Goal: Information Seeking & Learning: Learn about a topic

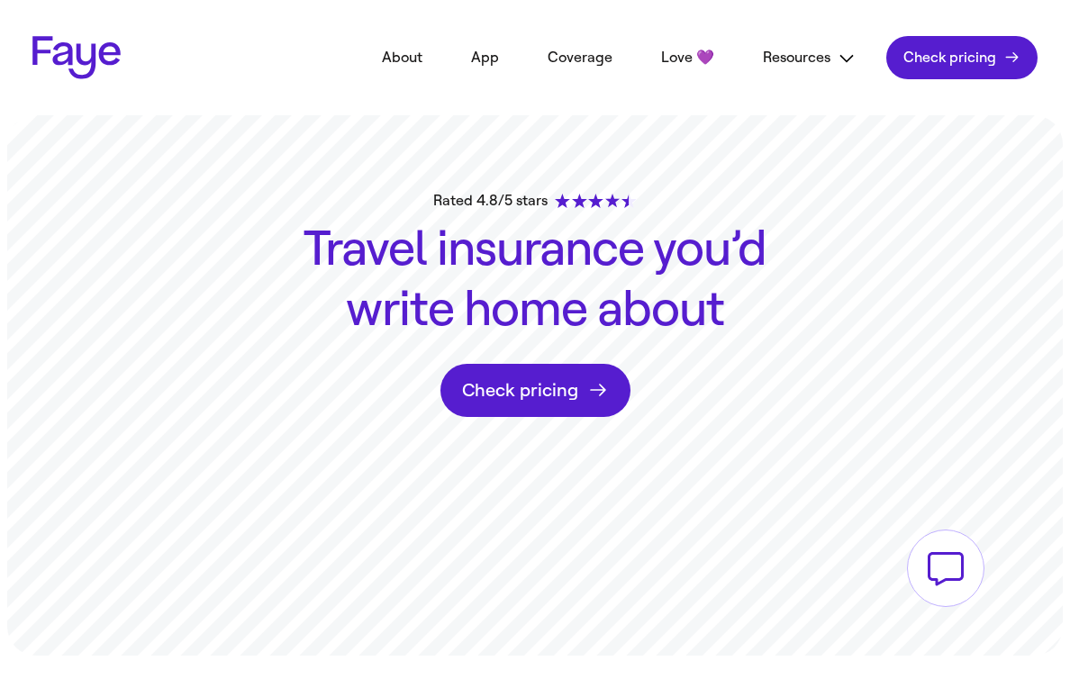
click at [945, 576] on button at bounding box center [945, 567] width 77 height 77
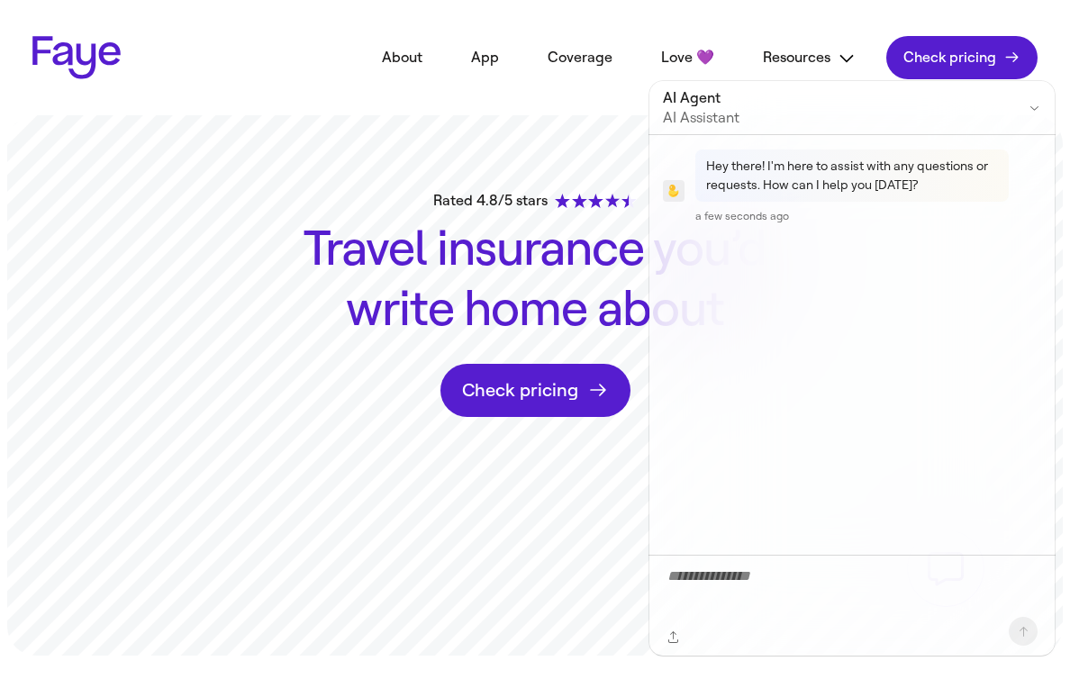
click at [1022, 102] on button "Close chat" at bounding box center [1034, 107] width 24 height 24
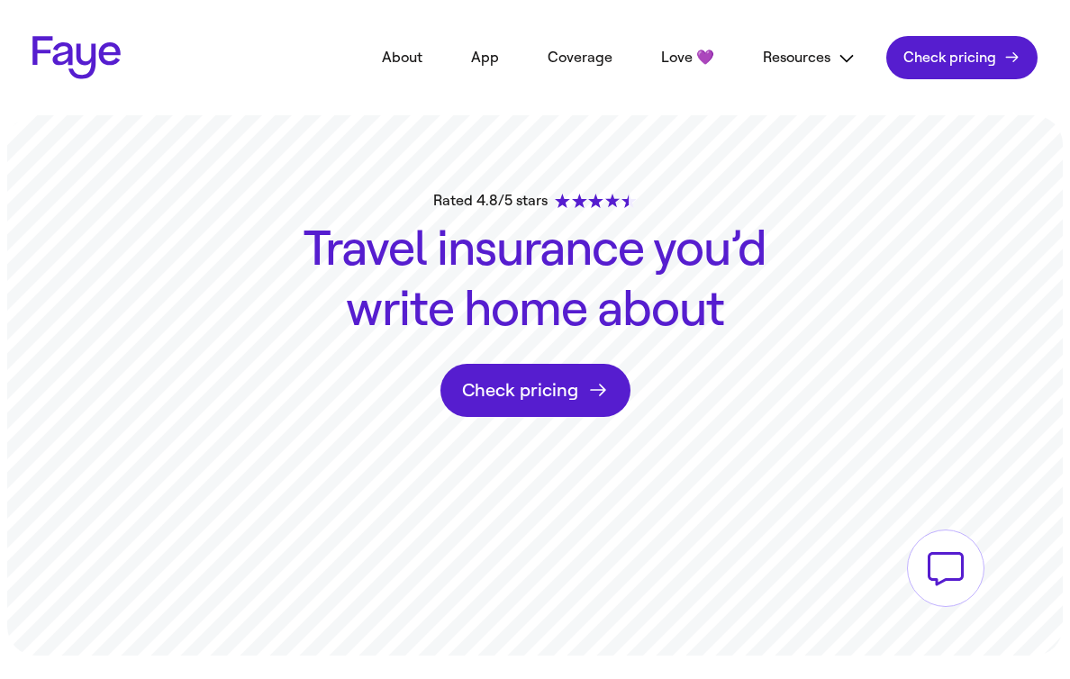
click at [417, 62] on link "About" at bounding box center [402, 58] width 77 height 40
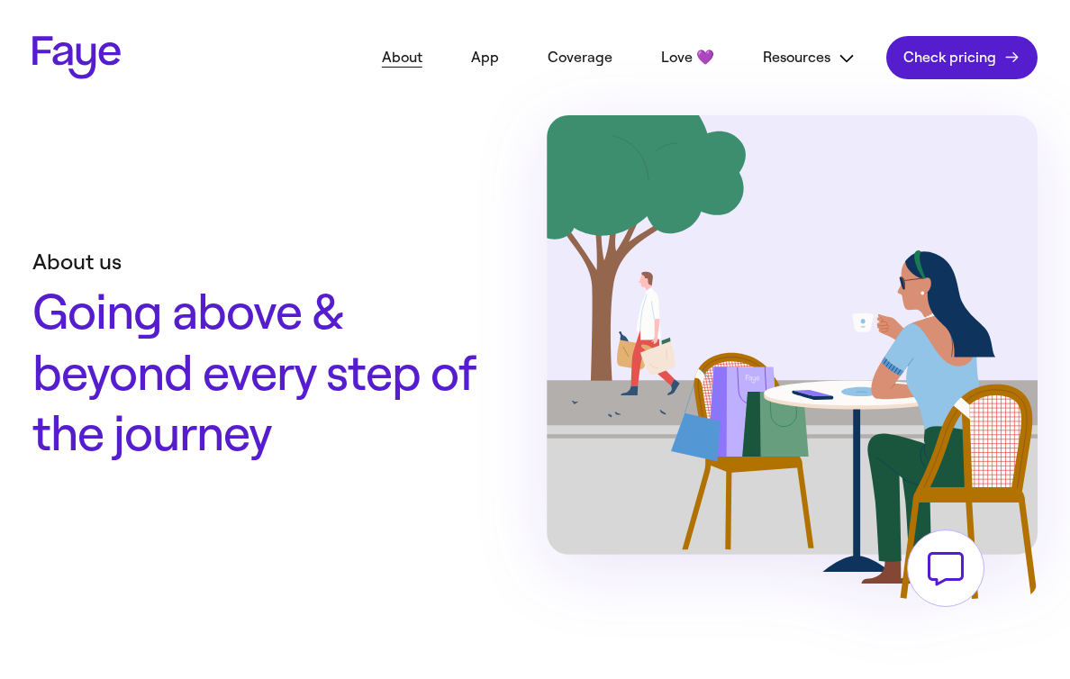
click at [944, 568] on button at bounding box center [945, 567] width 77 height 77
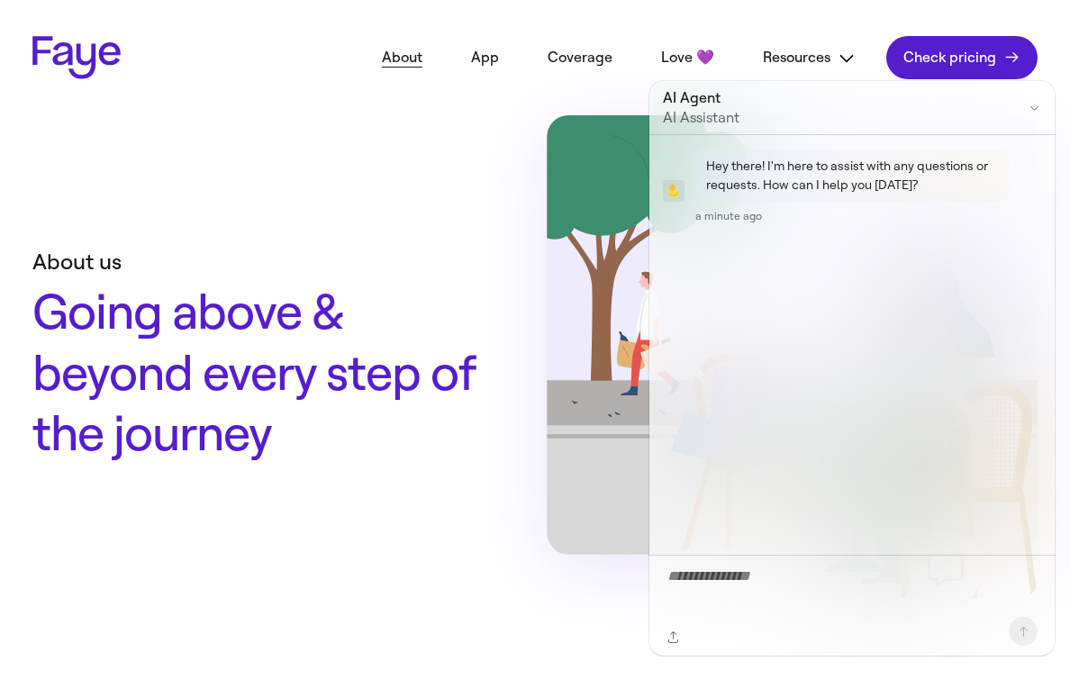
click at [1030, 111] on icon "Close chat" at bounding box center [1034, 108] width 14 height 14
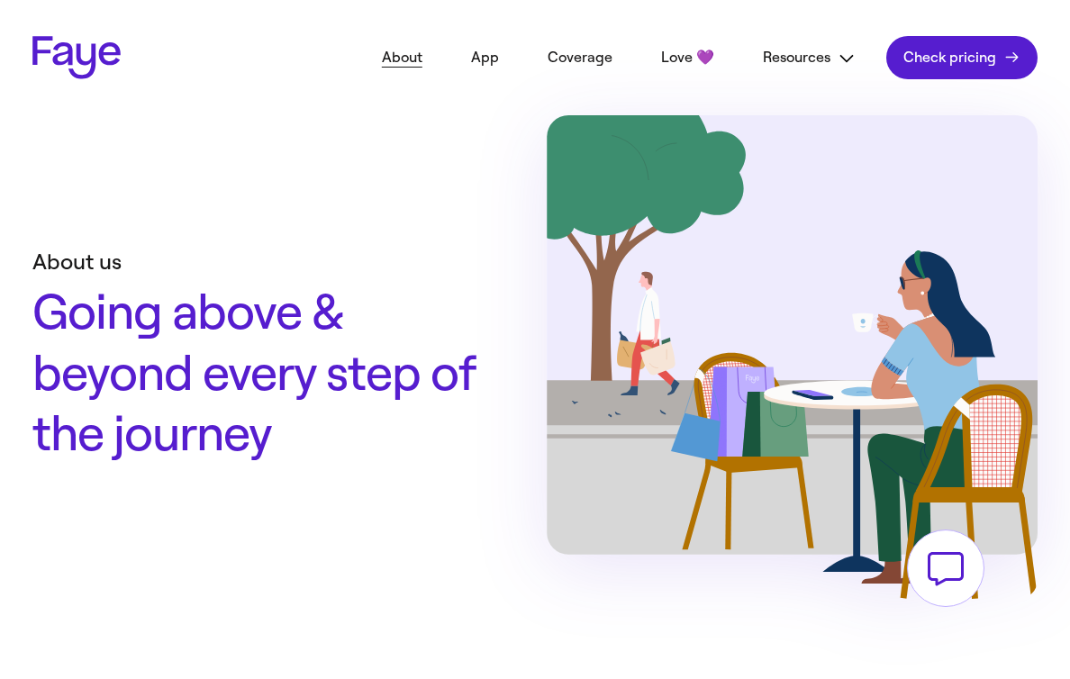
click at [603, 64] on link "Coverage" at bounding box center [579, 58] width 101 height 40
